Goal: Information Seeking & Learning: Learn about a topic

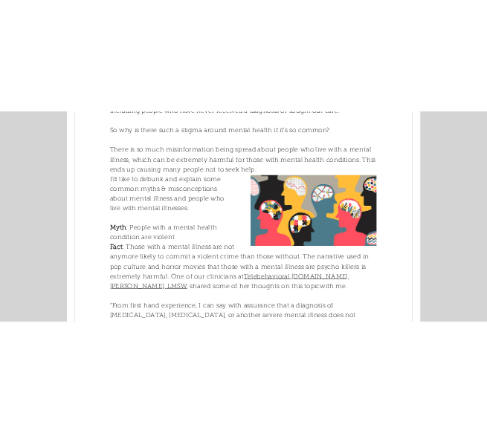
scroll to position [482, 0]
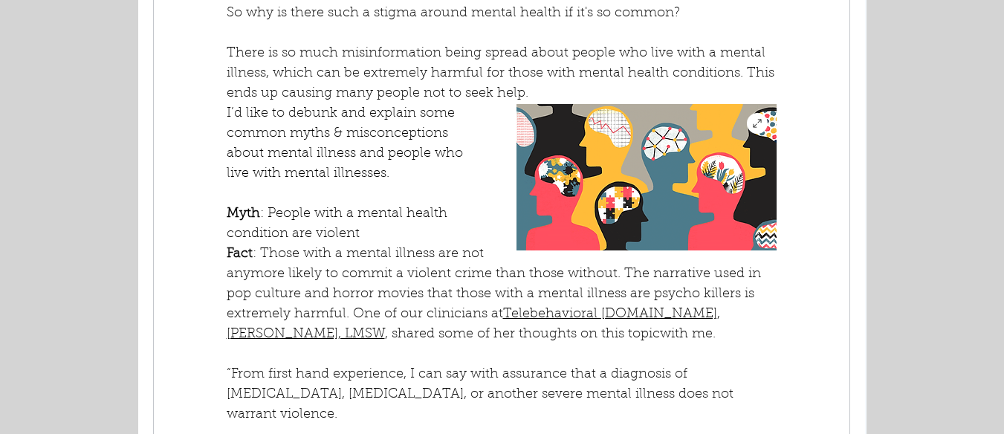
click at [712, 190] on img "main content" at bounding box center [647, 177] width 260 height 146
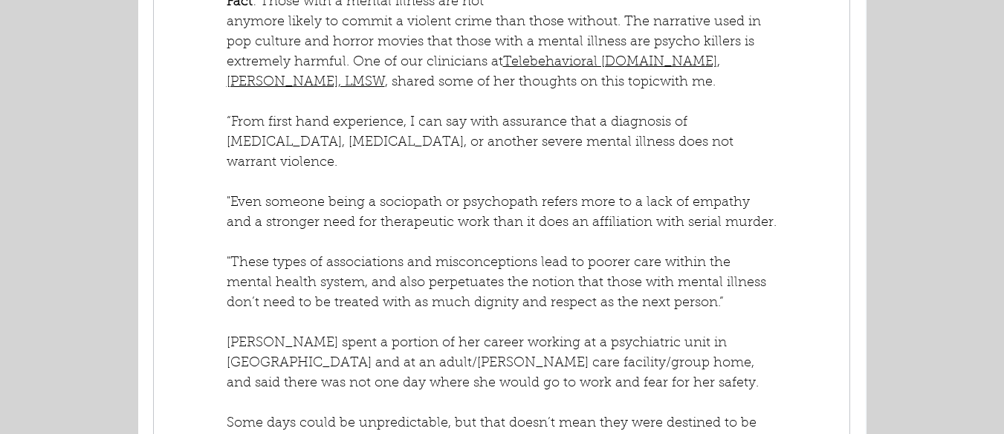
scroll to position [178, 0]
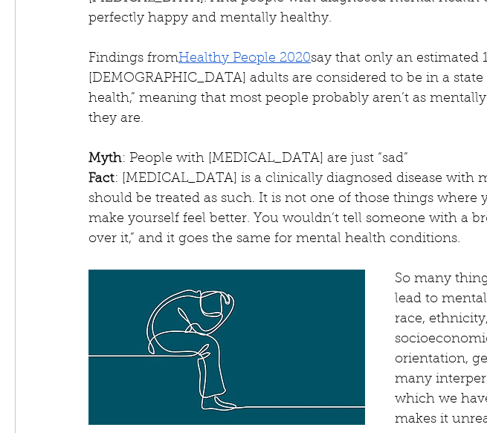
scroll to position [1285, 0]
